Goal: Information Seeking & Learning: Learn about a topic

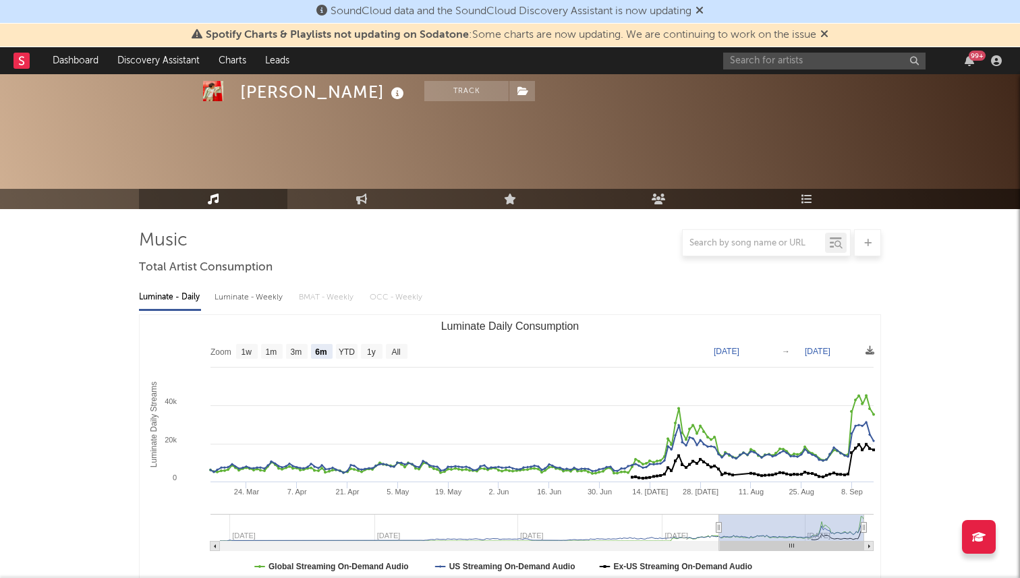
select select "6m"
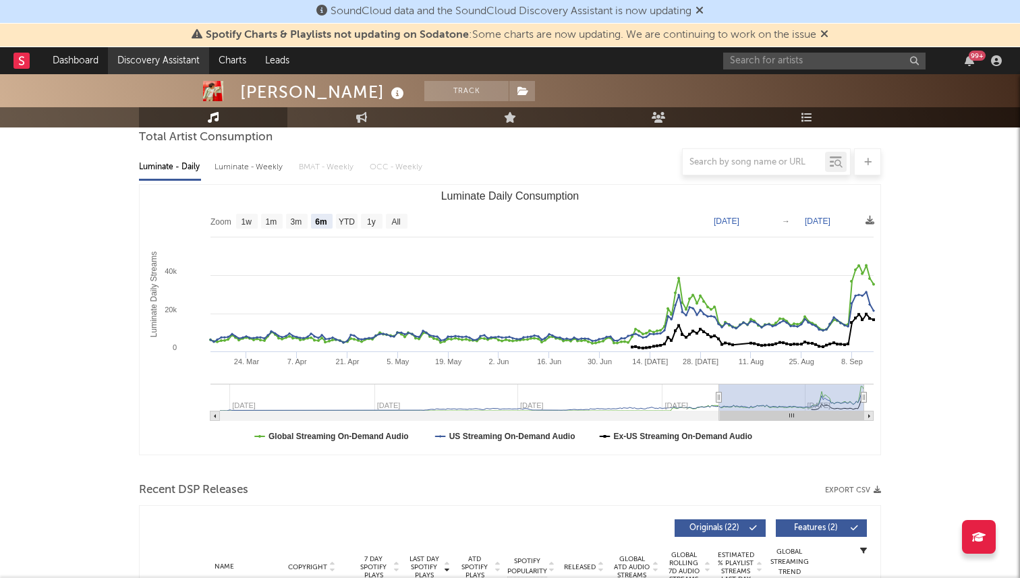
click at [150, 53] on link "Discovery Assistant" at bounding box center [158, 60] width 101 height 27
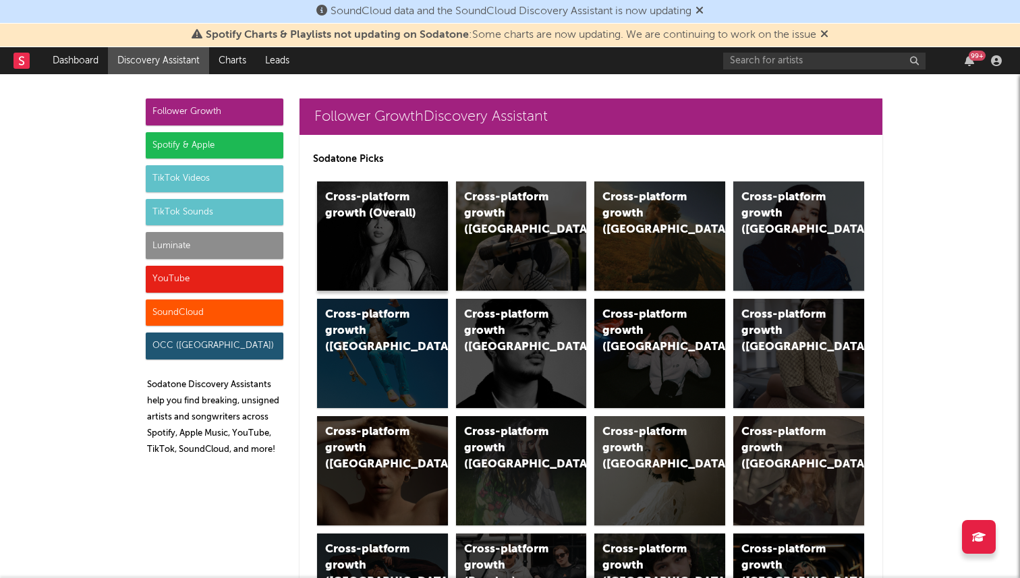
click at [401, 228] on div "Cross-platform growth (Overall)" at bounding box center [382, 235] width 131 height 109
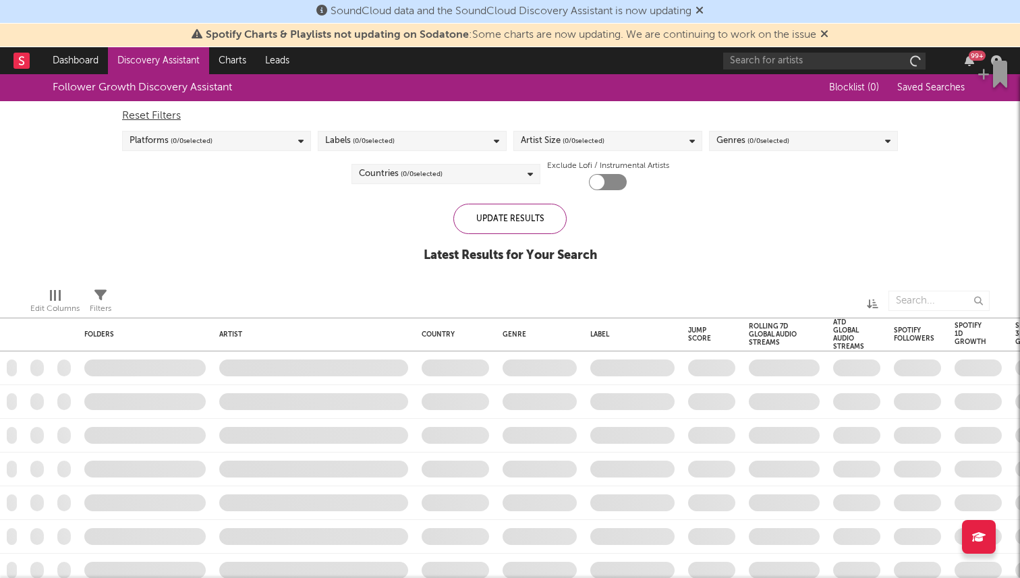
checkbox input "true"
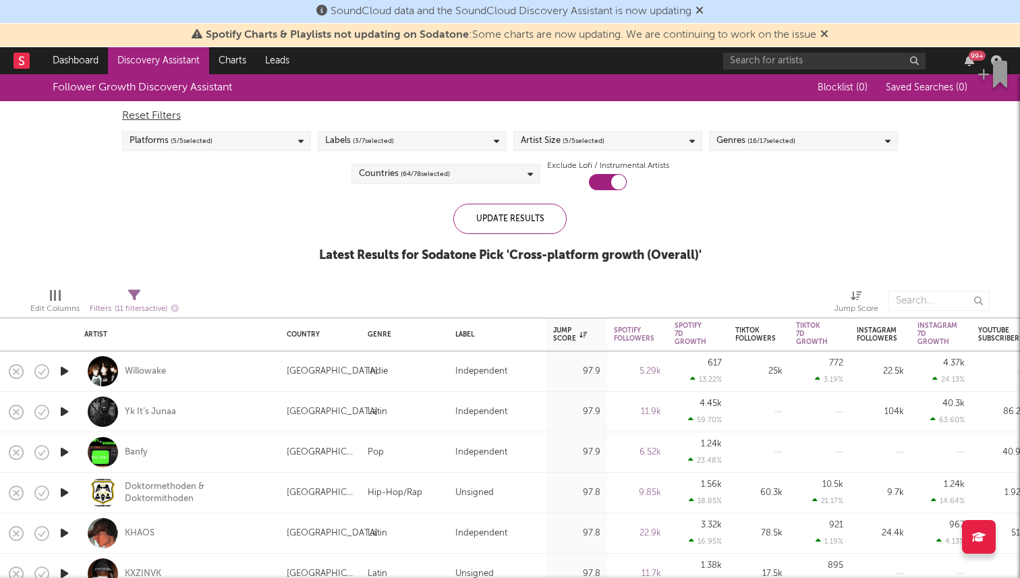
click at [456, 179] on div "Countries ( 64 / 78 selected)" at bounding box center [445, 174] width 189 height 20
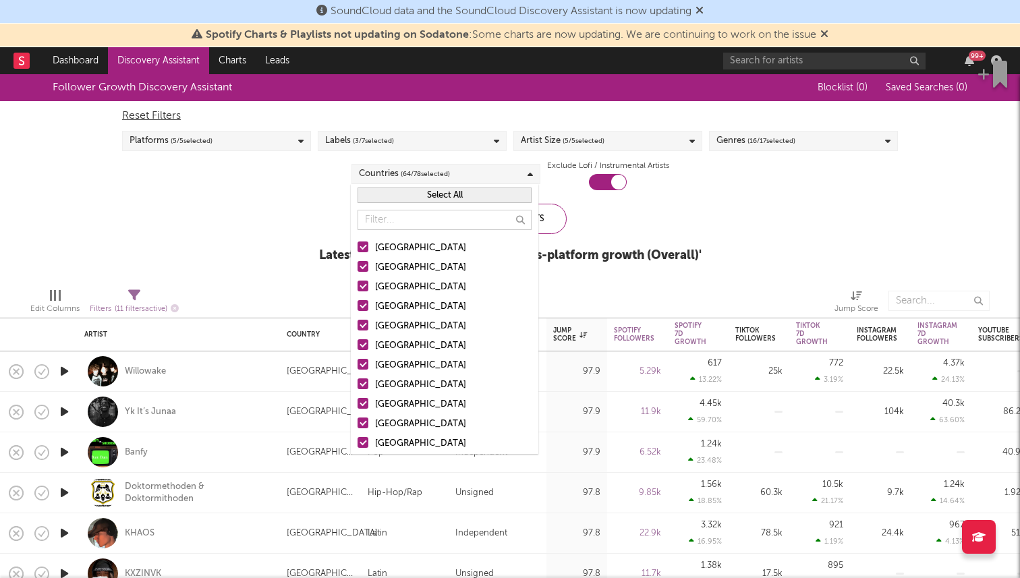
click at [447, 200] on button "Select All" at bounding box center [444, 195] width 174 height 16
click at [455, 212] on input "text" at bounding box center [444, 220] width 174 height 20
drag, startPoint x: 452, startPoint y: 202, endPoint x: 434, endPoint y: 220, distance: 25.8
click at [452, 202] on button "Deselect All" at bounding box center [444, 195] width 174 height 16
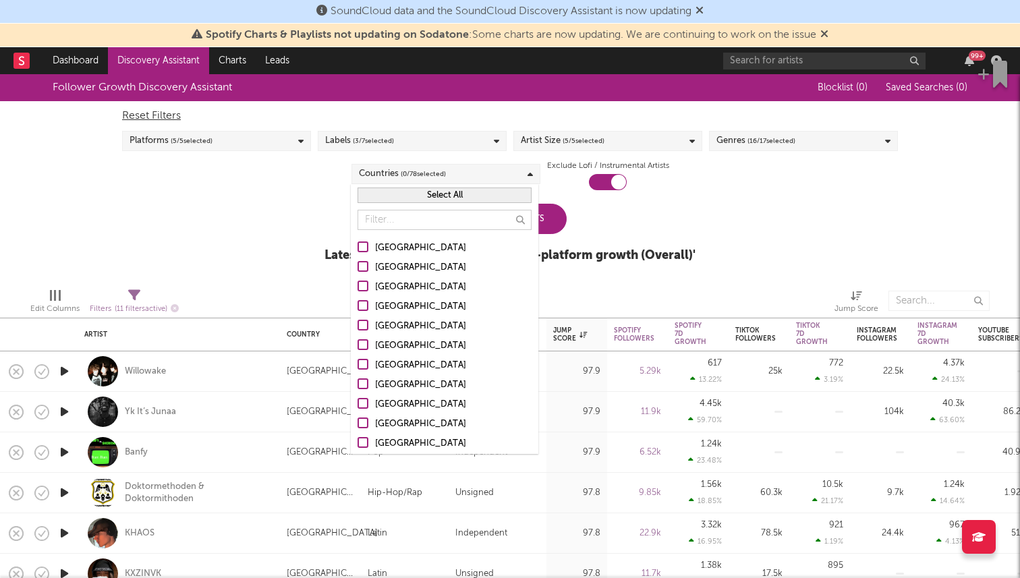
click at [405, 251] on div "[GEOGRAPHIC_DATA]" at bounding box center [453, 248] width 156 height 16
click at [357, 251] on input "[GEOGRAPHIC_DATA]" at bounding box center [357, 248] width 0 height 16
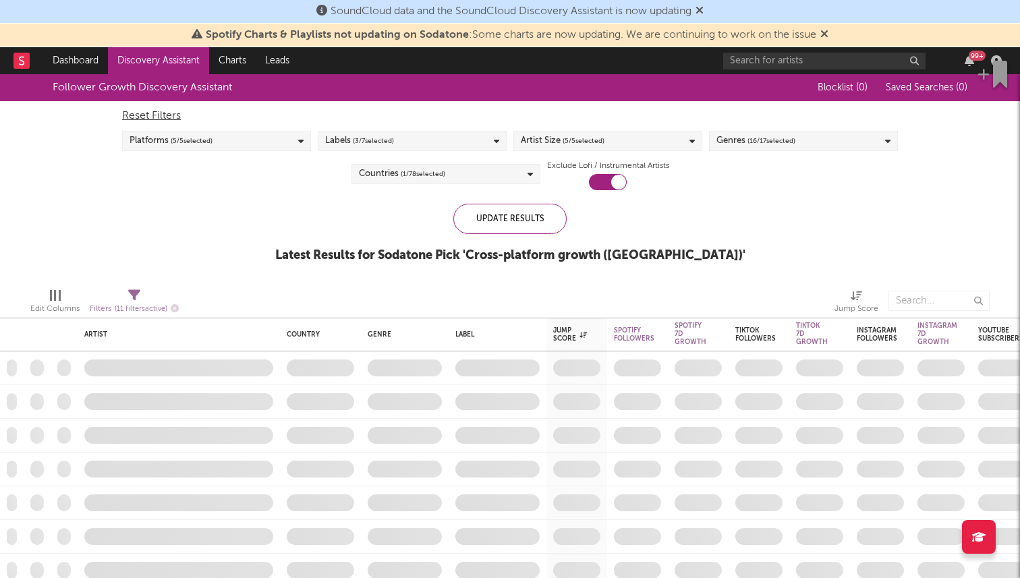
click at [624, 218] on div "Update Results Latest Results for Sodatone Pick ' Cross-platform growth ([GEOGR…" at bounding box center [510, 240] width 470 height 73
click at [538, 218] on div "Update Results" at bounding box center [509, 219] width 113 height 30
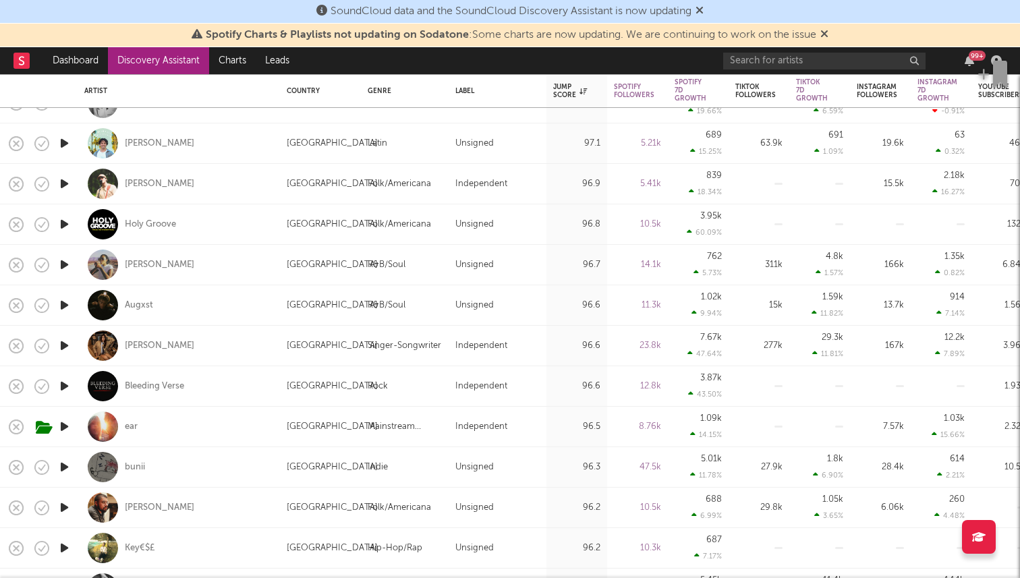
click at [746, 49] on div "99 +" at bounding box center [864, 60] width 283 height 27
click at [746, 50] on div "99 +" at bounding box center [864, 60] width 283 height 27
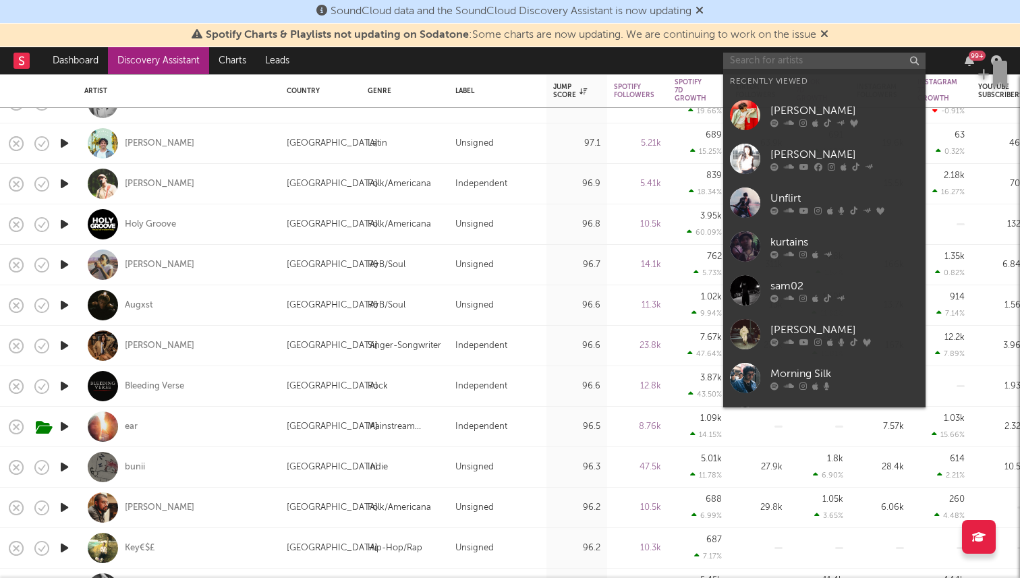
click at [743, 59] on input "text" at bounding box center [824, 61] width 202 height 17
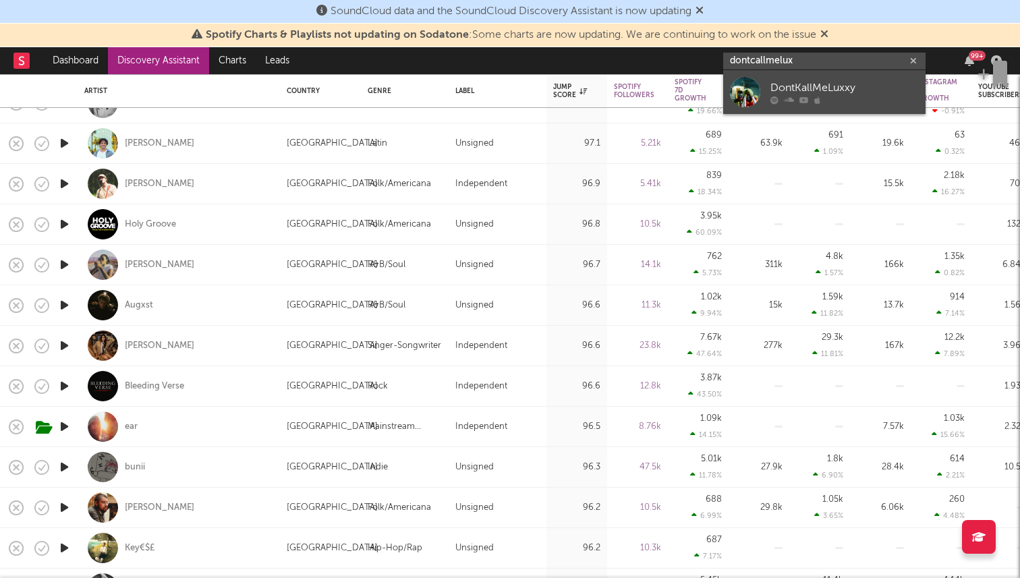
type input "dontcallmelux"
click at [779, 88] on div "DontKallMeLuxxy" at bounding box center [844, 88] width 148 height 16
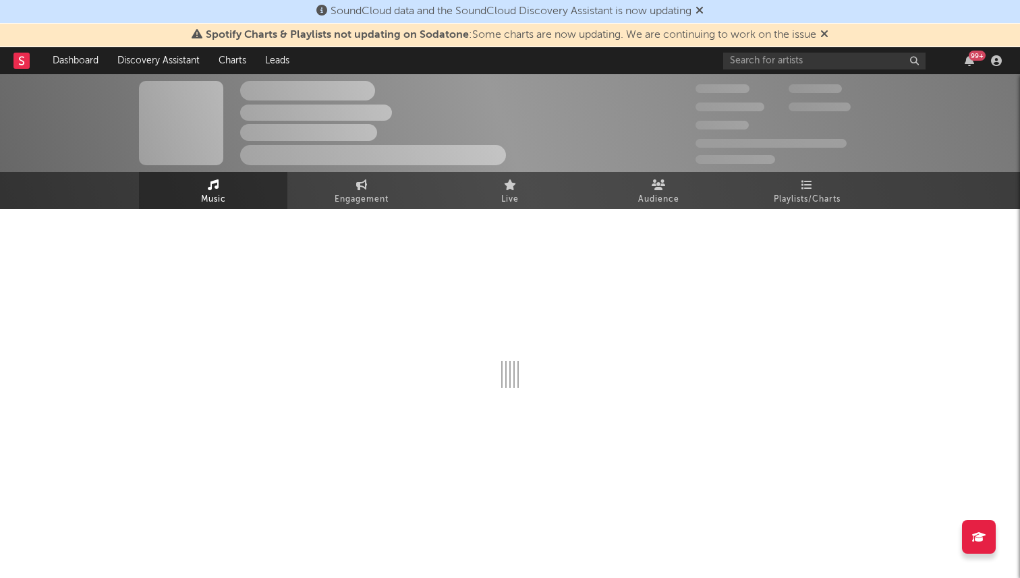
select select "6m"
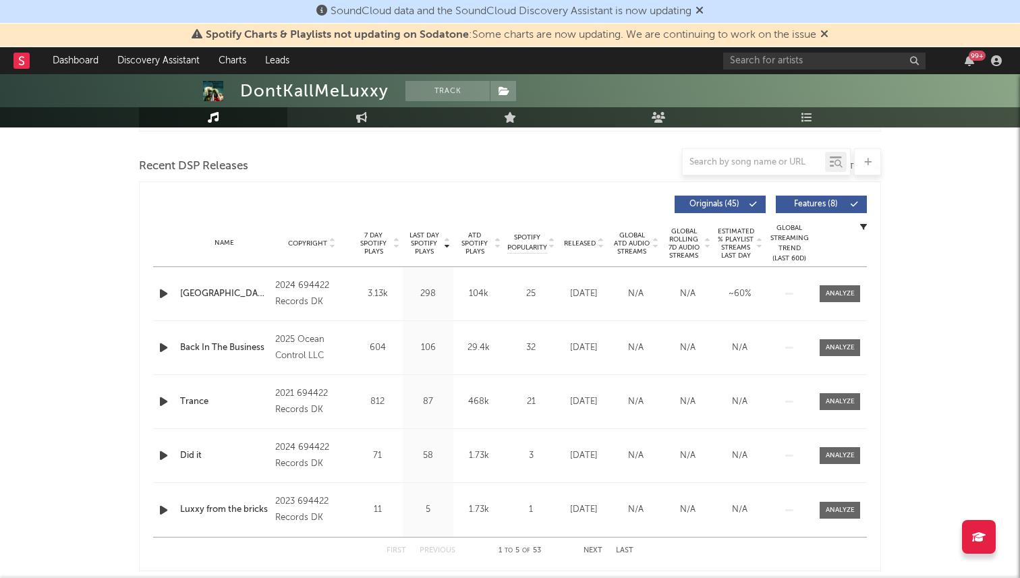
scroll to position [465, 0]
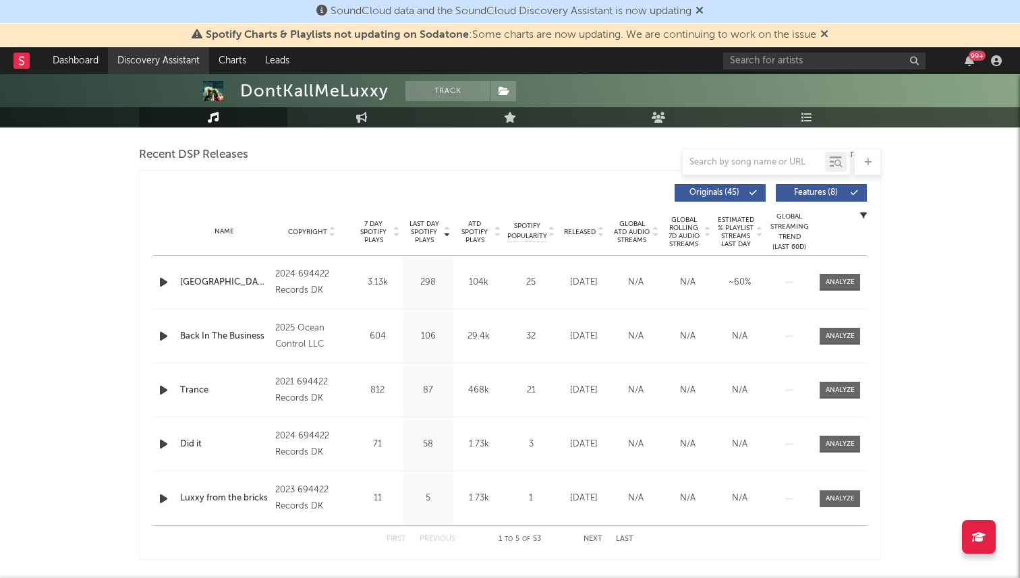
click at [189, 59] on link "Discovery Assistant" at bounding box center [158, 60] width 101 height 27
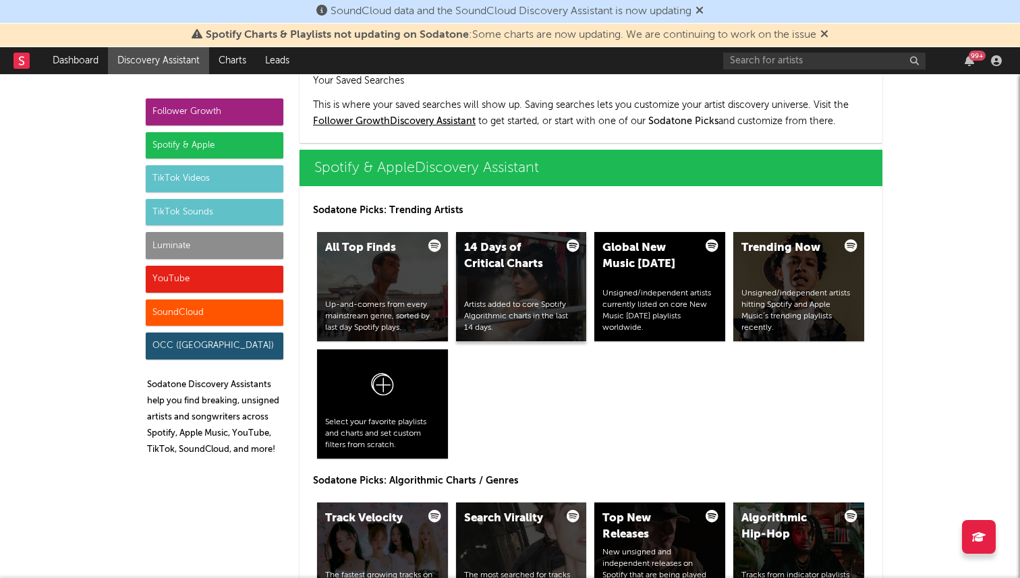
scroll to position [1335, 0]
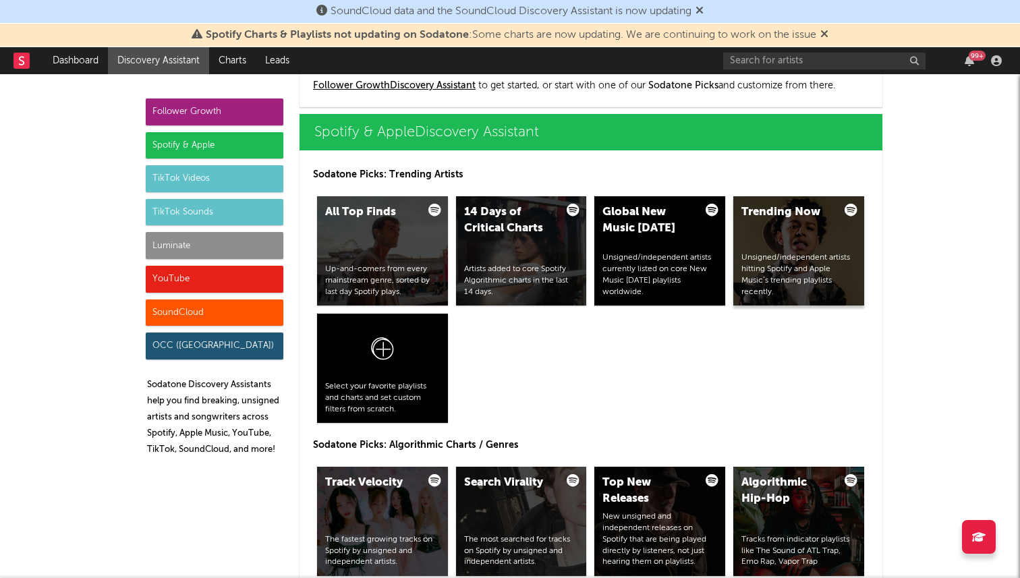
click at [837, 239] on div "Trending Now Unsigned/independent artists hitting Spotify and Apple Music’s tre…" at bounding box center [798, 250] width 131 height 109
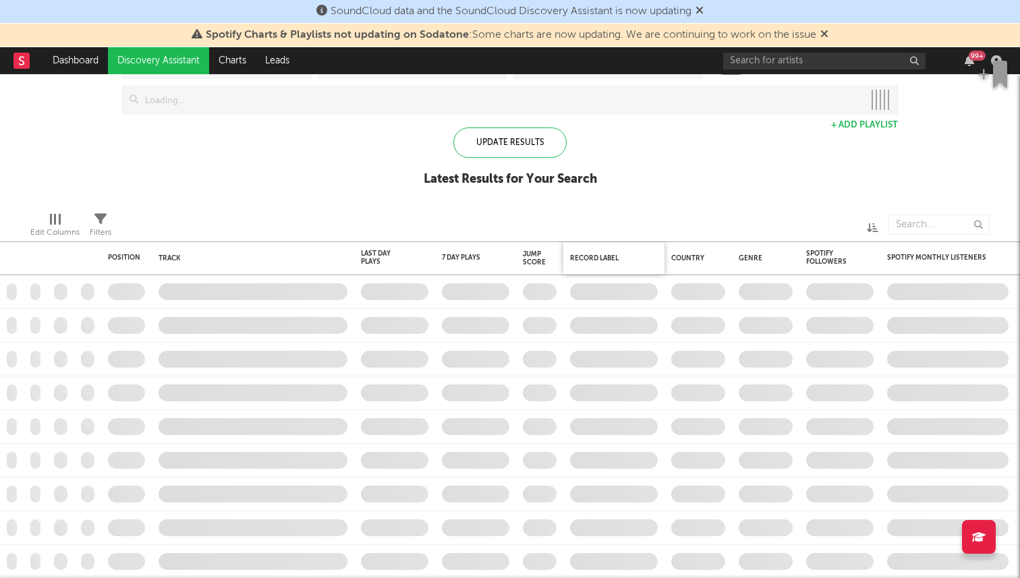
checkbox input "true"
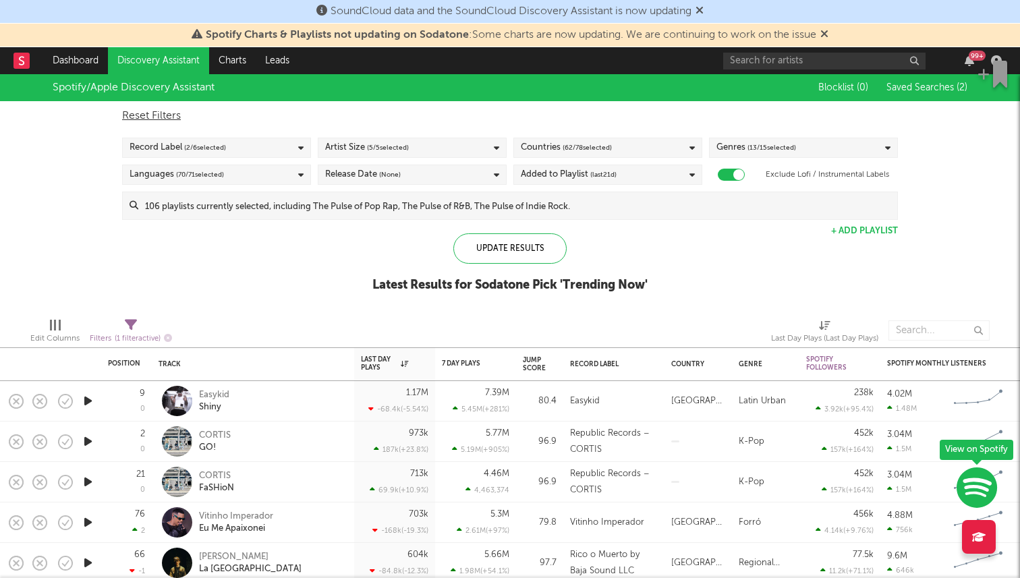
click at [289, 158] on div "Reset Filters Record Label ( 2 / 6 selected) Artist Size ( 5 / 5 selected) Coun…" at bounding box center [509, 160] width 789 height 119
click at [274, 147] on div "Record Label ( 2 / 6 selected)" at bounding box center [216, 148] width 189 height 20
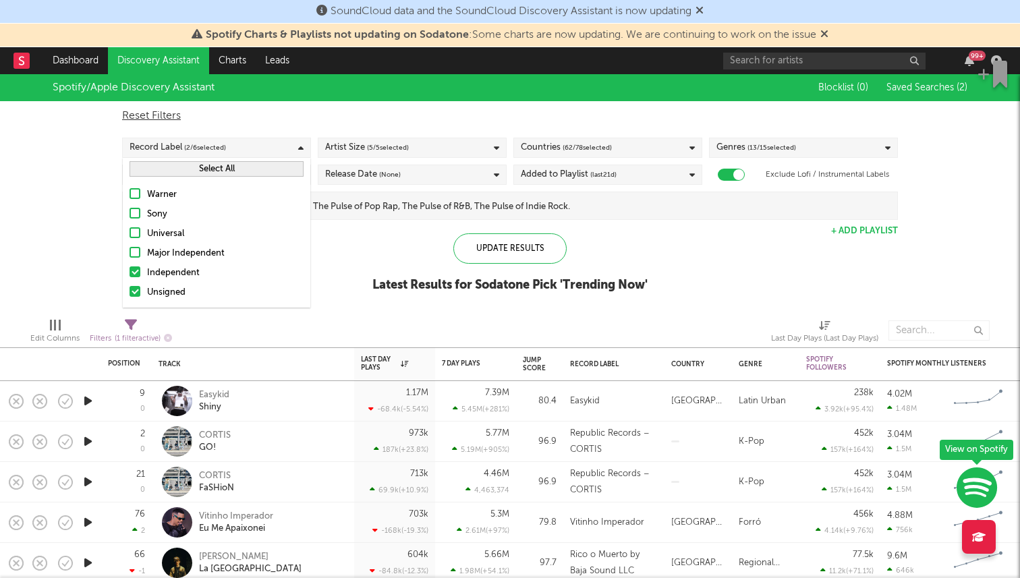
click at [351, 272] on div "Spotify/Apple Discovery Assistant Blocklist ( 0 ) Saved Searches ( 2 ) Reset Fi…" at bounding box center [510, 190] width 1020 height 233
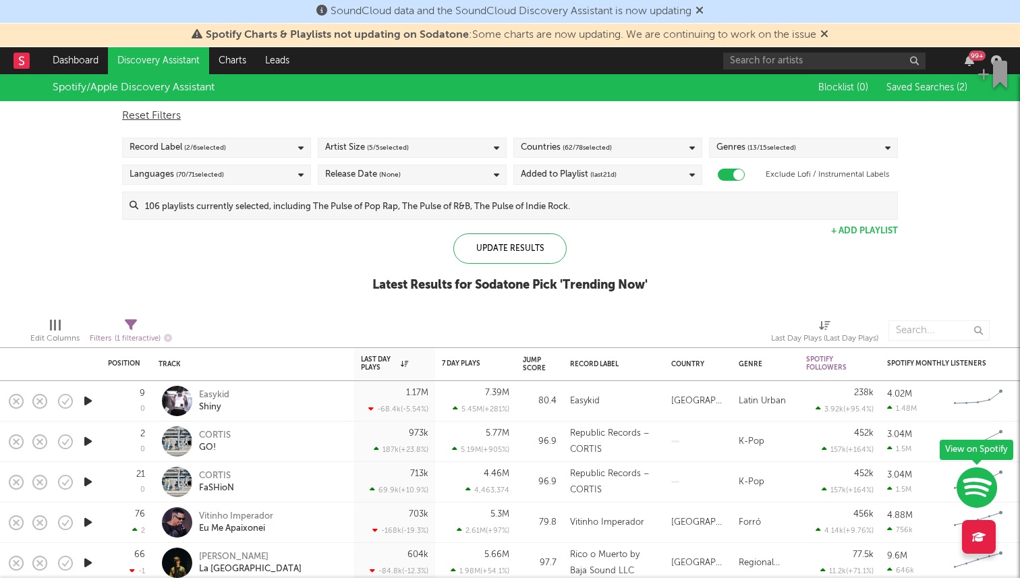
click at [471, 267] on div "Update Results Latest Results for Sodatone Pick ' Trending Now '" at bounding box center [509, 269] width 275 height 73
click at [471, 258] on div "Update Results" at bounding box center [509, 248] width 113 height 30
click at [608, 363] on div "Record Label" at bounding box center [610, 364] width 81 height 8
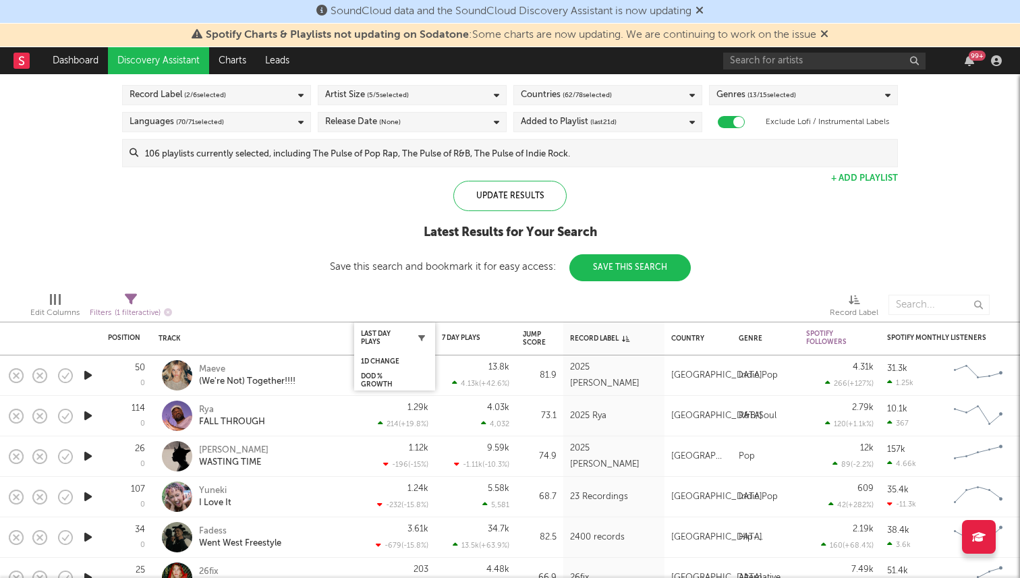
click at [425, 337] on button "button" at bounding box center [421, 337] width 13 height 13
select select "max"
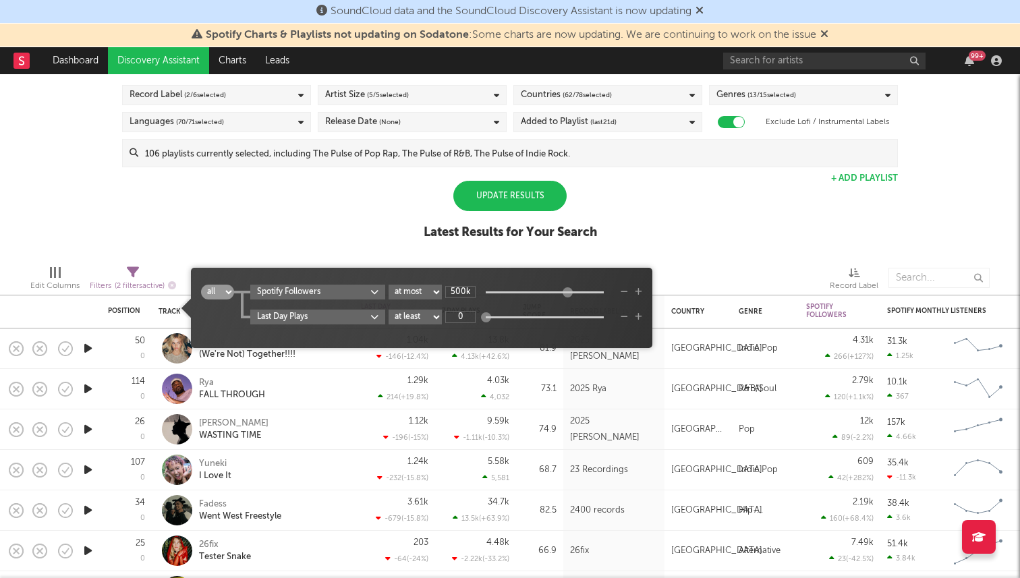
click at [357, 262] on div at bounding box center [339, 278] width 307 height 34
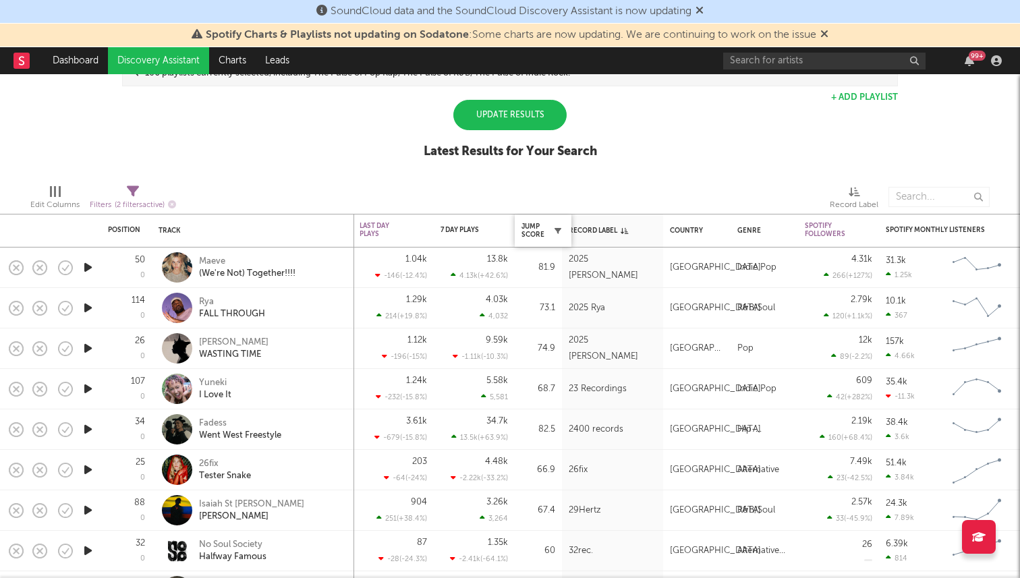
click at [558, 232] on icon "button" at bounding box center [557, 230] width 7 height 7
select select "max"
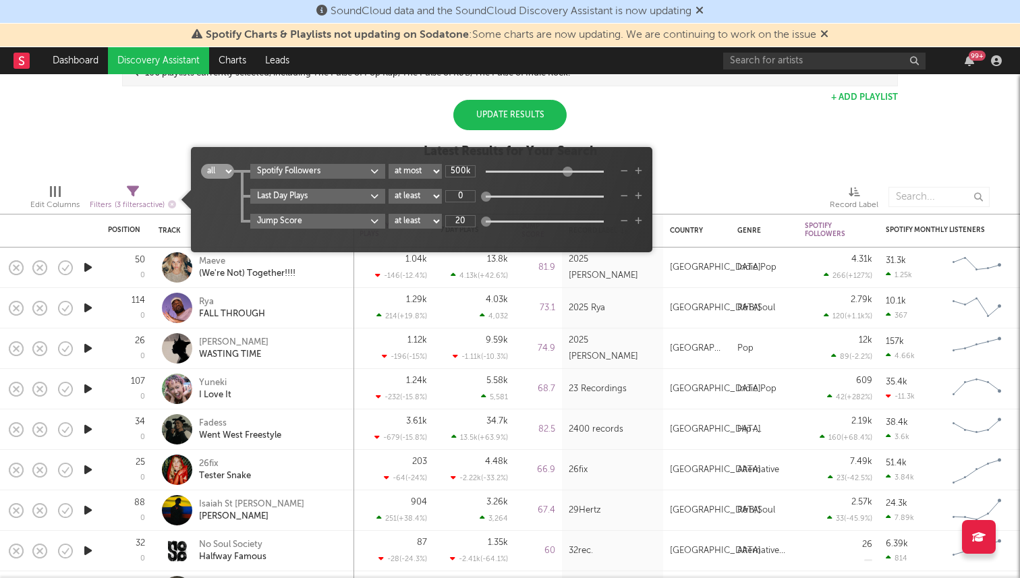
click at [394, 127] on div "Spotify/Apple Discovery Assistant Blocklist ( 0 ) Saved Searches ( 2 ) Reset Fi…" at bounding box center [510, 57] width 1020 height 233
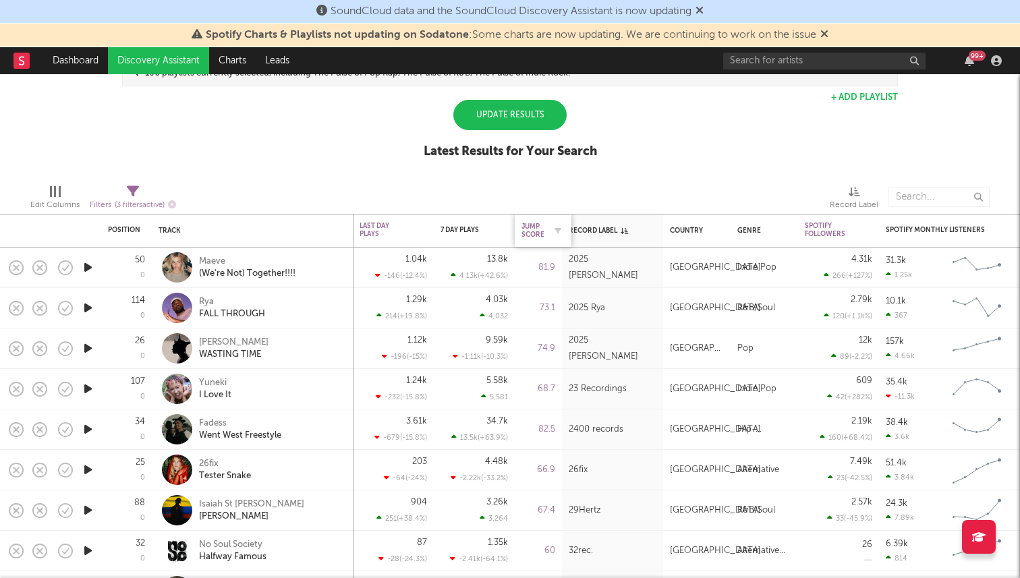
click at [535, 223] on div "Jump Score" at bounding box center [532, 231] width 23 height 16
